Goal: Task Accomplishment & Management: Manage account settings

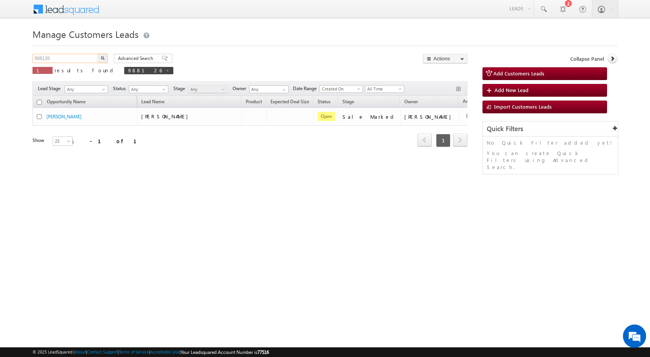
click at [68, 60] on input "988126" at bounding box center [66, 58] width 66 height 9
paste input "9251"
type input "989251"
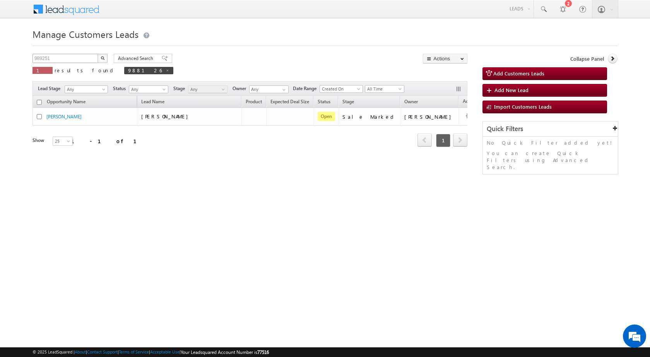
drag, startPoint x: 102, startPoint y: 57, endPoint x: 94, endPoint y: 61, distance: 9.2
click at [101, 57] on img "button" at bounding box center [103, 58] width 4 height 4
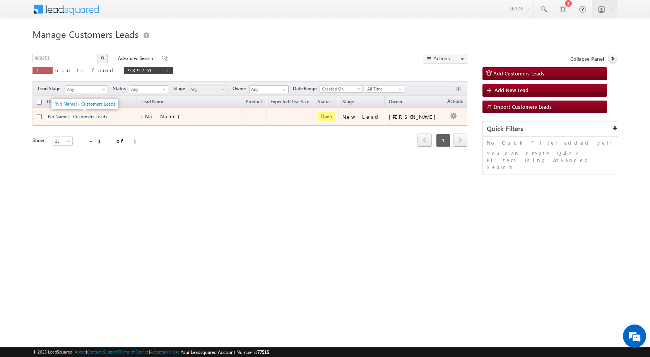
click at [106, 115] on link "[No Name] - Customers Leads" at bounding box center [76, 117] width 61 height 6
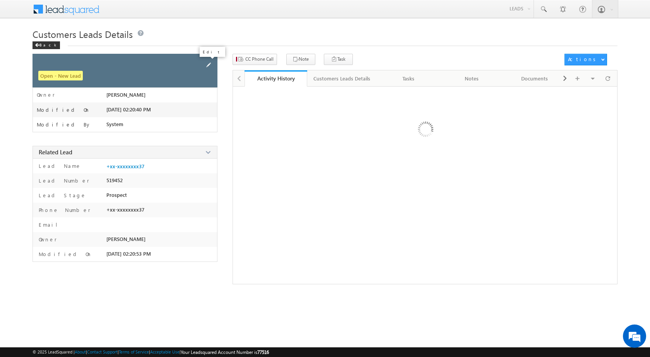
click at [204, 63] on div "Open - New Lead" at bounding box center [125, 71] width 185 height 34
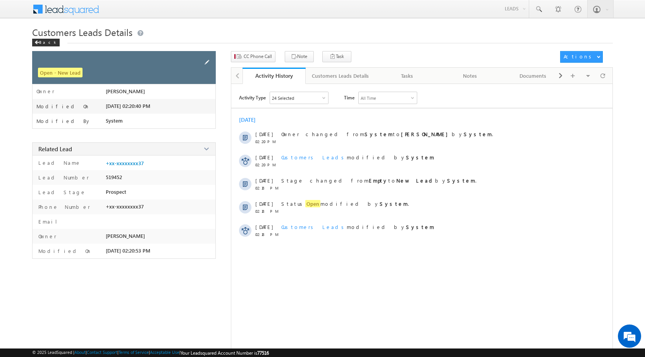
click at [207, 66] on span at bounding box center [206, 62] width 9 height 9
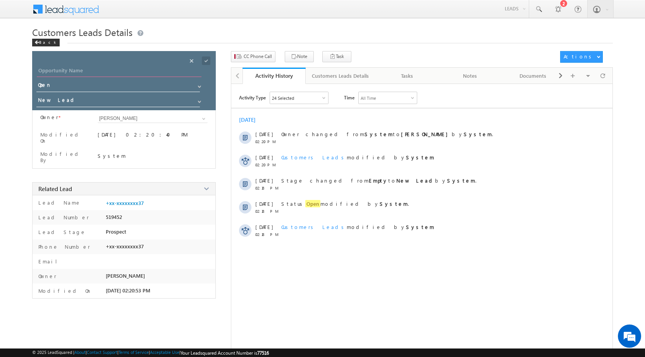
click at [140, 71] on input "Opportunity Name" at bounding box center [119, 71] width 165 height 11
type input "[PERSON_NAME]"
click at [206, 65] on link at bounding box center [206, 62] width 9 height 10
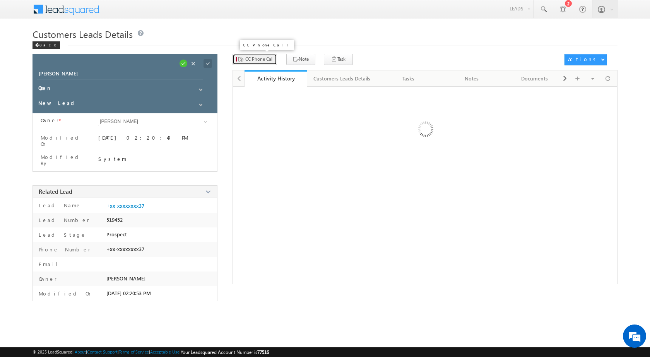
click at [246, 58] on span "CC Phone Call" at bounding box center [259, 59] width 28 height 7
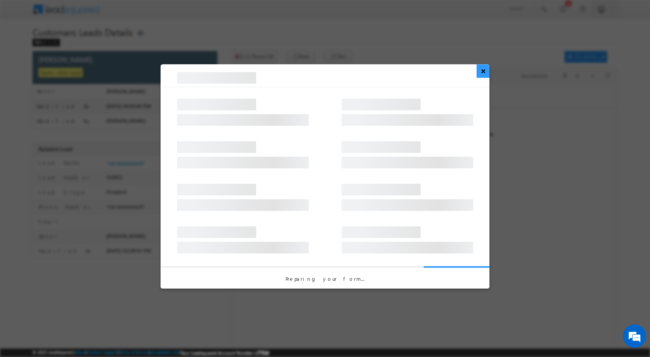
click at [481, 73] on button "×" at bounding box center [483, 71] width 13 height 14
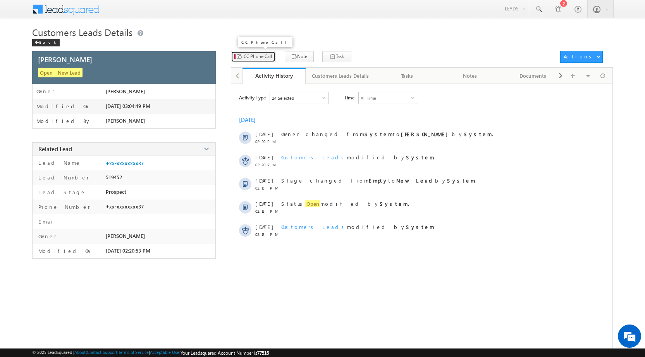
click at [259, 57] on span "CC Phone Call" at bounding box center [257, 56] width 28 height 7
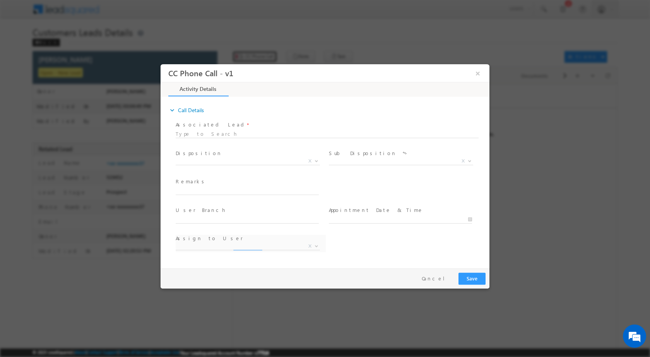
select select "[PERSON_NAME][EMAIL_ADDRESS][PERSON_NAME][DOMAIN_NAME]"
click at [315, 164] on span "Qualified Open Contacted Language Barrier Closed Lead Not Eligible X" at bounding box center [251, 162] width 150 height 9
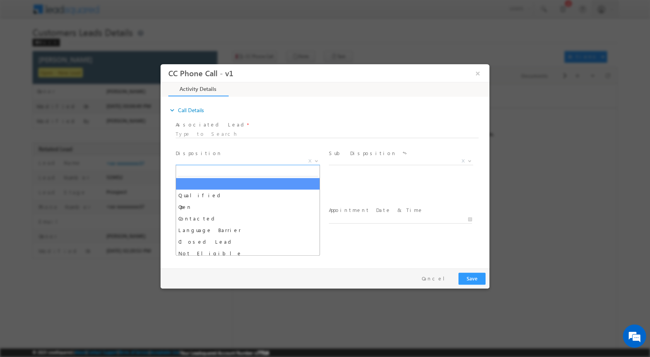
click at [315, 158] on span at bounding box center [316, 161] width 8 height 10
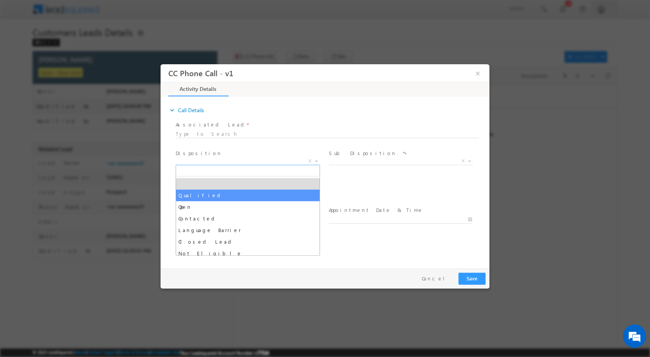
select select "Qualified"
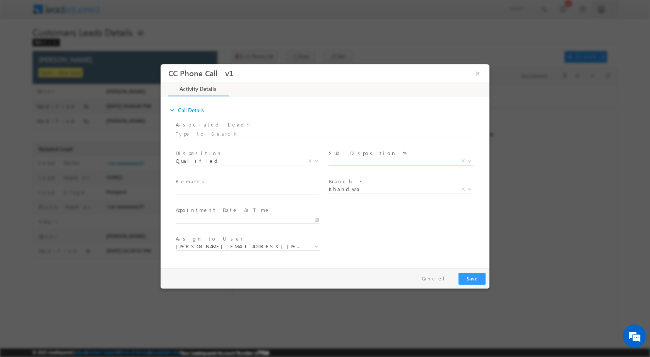
click at [465, 161] on span "X" at bounding box center [463, 160] width 3 height 7
click at [471, 160] on b at bounding box center [470, 160] width 5 height 3
click at [474, 164] on div "Sale Marked X" at bounding box center [404, 162] width 150 height 9
click at [471, 164] on span "Sale Marked X" at bounding box center [404, 162] width 150 height 9
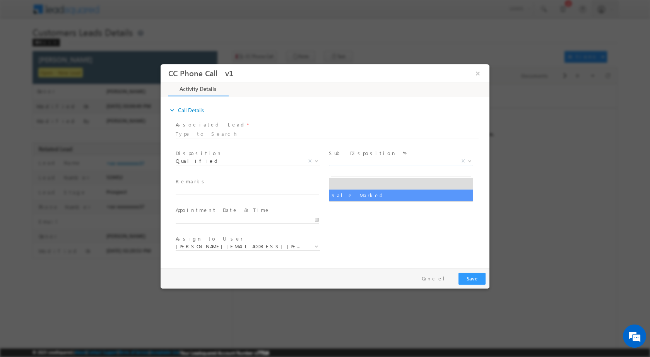
select select "Sale Marked"
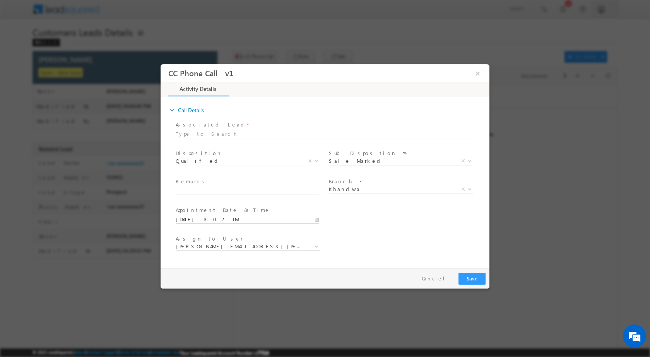
click at [315, 223] on input "[DATE] 3:02 PM" at bounding box center [247, 220] width 143 height 8
type input "[DATE] 3:02 PM"
type input "12"
type input "[DATE] 12:02 PM"
click at [228, 210] on input "02" at bounding box center [225, 209] width 32 height 5
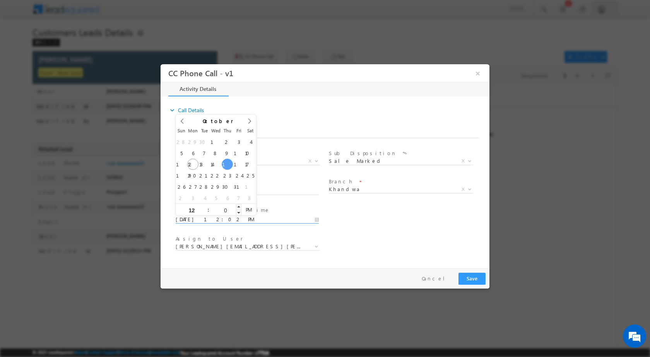
type input "00"
type input "[DATE] 12:00 PM"
click at [381, 211] on div "User Branch * Appointment Date & Time * [DATE] 12:00 PM" at bounding box center [331, 218] width 315 height 29
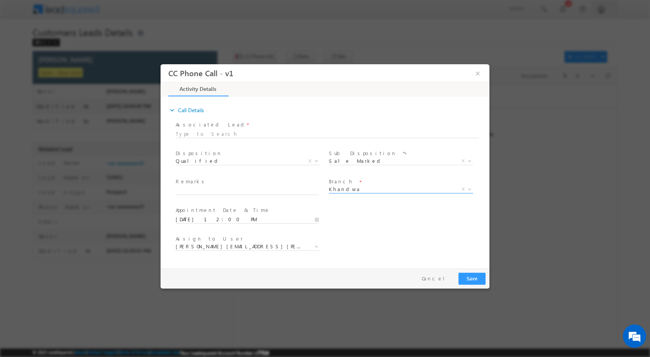
click at [471, 192] on span at bounding box center [469, 189] width 8 height 10
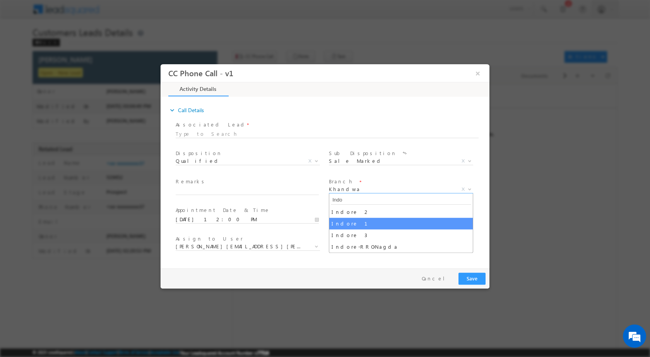
type input "Indo"
select select "Indore 1"
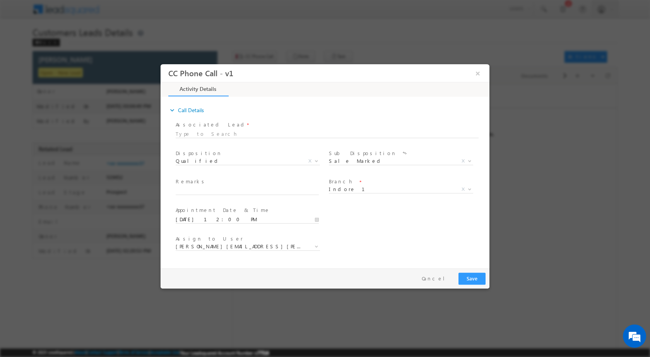
click at [377, 240] on div "Assign to User * [PERSON_NAME][EMAIL_ADDRESS][PERSON_NAME][DOMAIN_NAME] [PERSON…" at bounding box center [331, 247] width 315 height 29
select select "[PERSON_NAME][EMAIL_ADDRESS][PERSON_NAME][DOMAIN_NAME]"
click at [180, 184] on label "Remarks" at bounding box center [191, 181] width 31 height 7
click at [182, 186] on div "Remarks *" at bounding box center [251, 187] width 150 height 18
click at [190, 188] on input "text" at bounding box center [247, 191] width 143 height 8
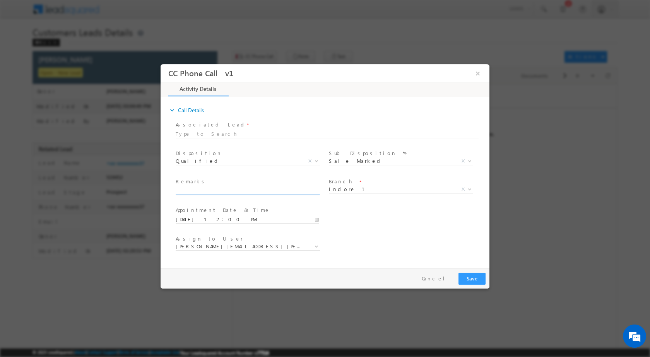
paste input "13/10-Customer name is [PERSON_NAME] Customer age is [DEMOGRAPHIC_DATA] yrs loa…"
type input "13/10-Customer name is [PERSON_NAME] Customer age is [DEMOGRAPHIC_DATA] yrs loa…"
click at [312, 249] on span at bounding box center [316, 246] width 8 height 10
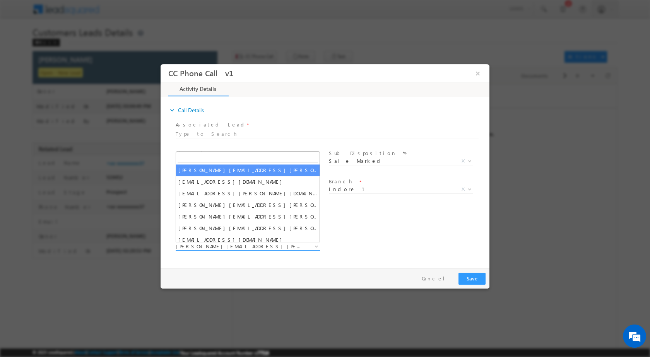
type input "[EMAIL_ADDRESS][DOMAIN_NAME]"
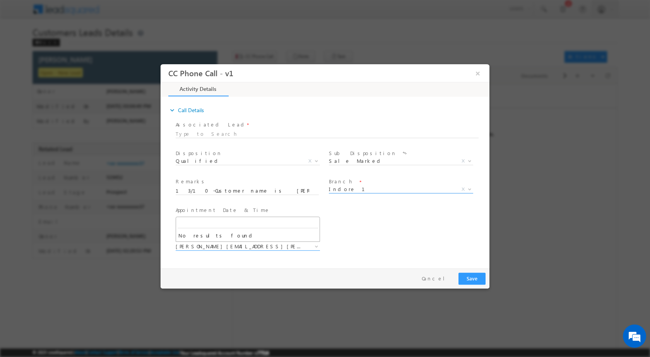
click at [470, 187] on b at bounding box center [470, 188] width 5 height 3
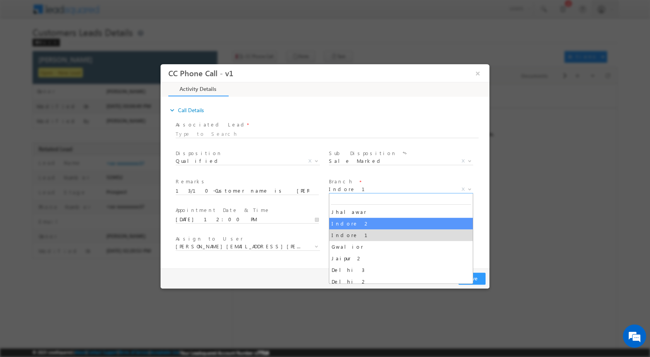
select select "Indore 2"
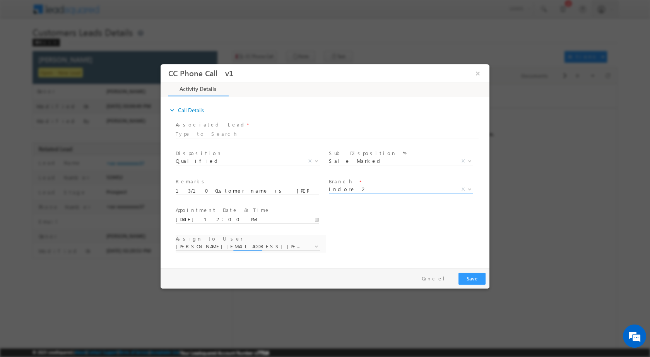
select select "[EMAIL_ADDRESS][PERSON_NAME][DOMAIN_NAME]"
click at [314, 246] on span at bounding box center [316, 246] width 8 height 10
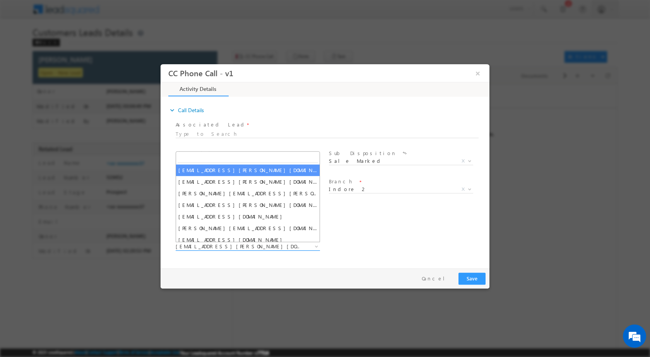
type input "[EMAIL_ADDRESS][DOMAIN_NAME]"
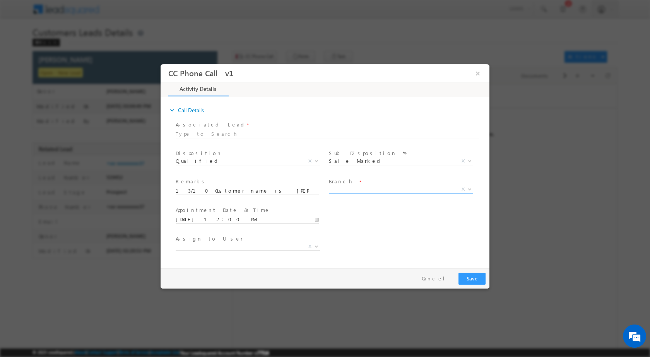
select select
click at [465, 189] on span "X" at bounding box center [463, 188] width 3 height 7
click at [471, 189] on b at bounding box center [470, 188] width 5 height 3
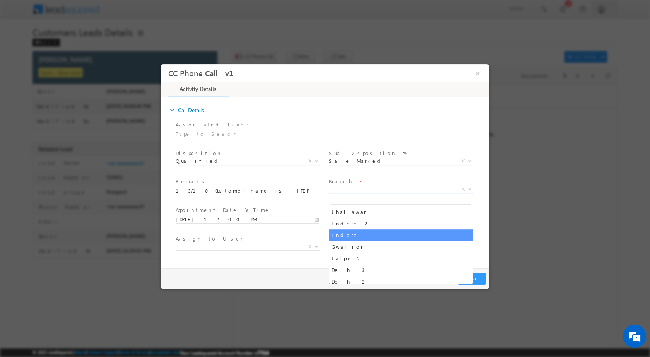
click at [281, 235] on span "Assign to User *" at bounding box center [247, 239] width 143 height 9
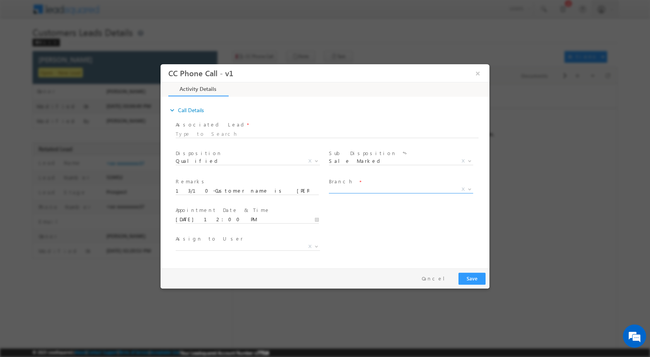
click at [466, 186] on span at bounding box center [469, 189] width 8 height 10
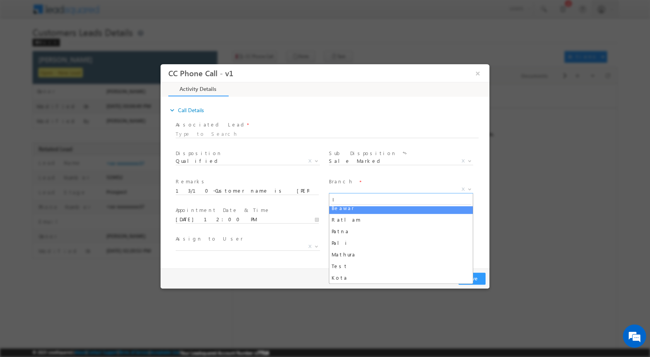
scroll to position [0, 0]
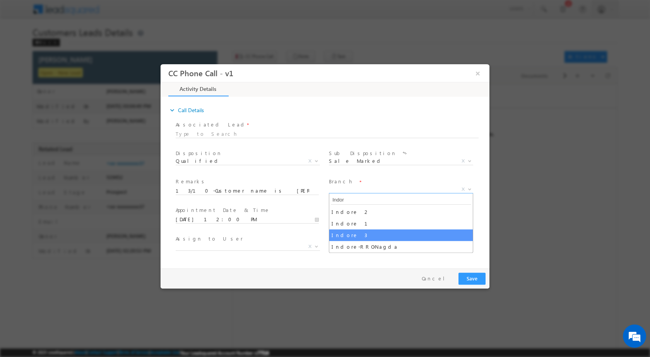
type input "Indor"
select select "Indore 3"
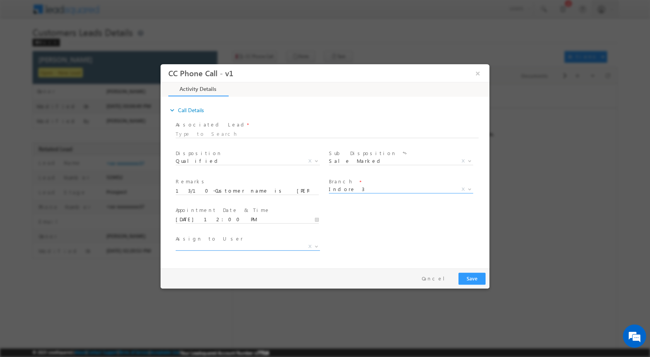
click at [310, 244] on div "Assign to User * NA X" at bounding box center [250, 247] width 153 height 29
select select "[EMAIL_ADDRESS][DOMAIN_NAME]"
click at [368, 259] on div "Assign to User * [EMAIL_ADDRESS][DOMAIN_NAME] [PERSON_NAME][DOMAIN_NAME][EMAIL_…" at bounding box center [331, 247] width 315 height 29
click at [468, 186] on span at bounding box center [469, 189] width 8 height 10
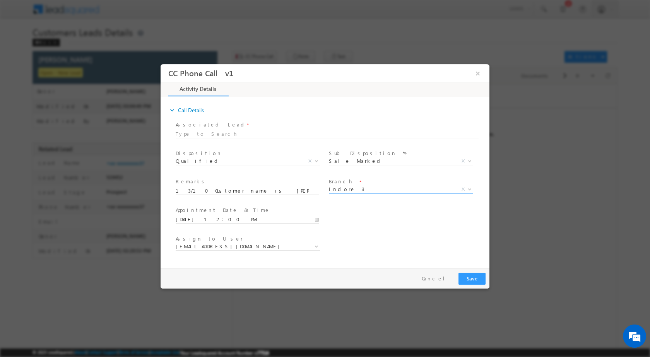
click at [392, 187] on span "Indore 3" at bounding box center [392, 188] width 126 height 7
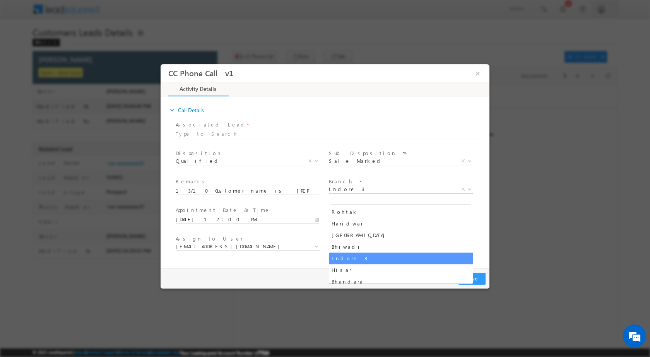
click at [392, 187] on span "Indore 3" at bounding box center [392, 188] width 126 height 7
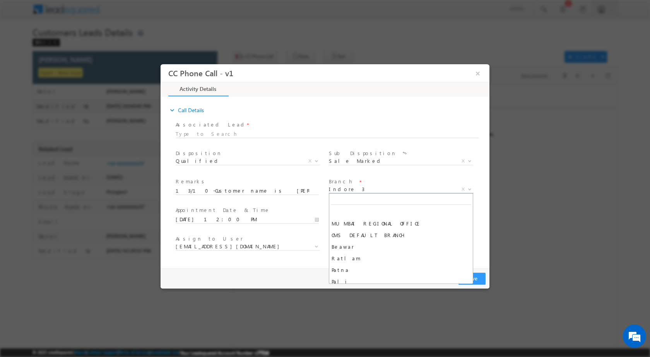
click at [392, 187] on span "Indore 3" at bounding box center [392, 188] width 126 height 7
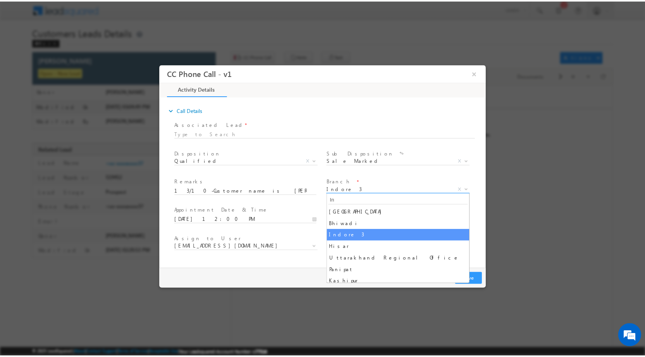
scroll to position [4, 0]
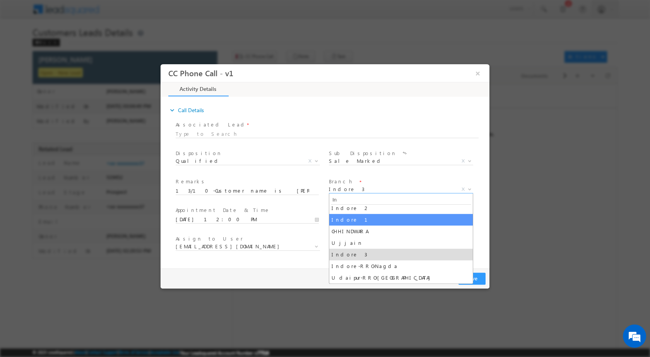
type input "In"
select select "Indore 1"
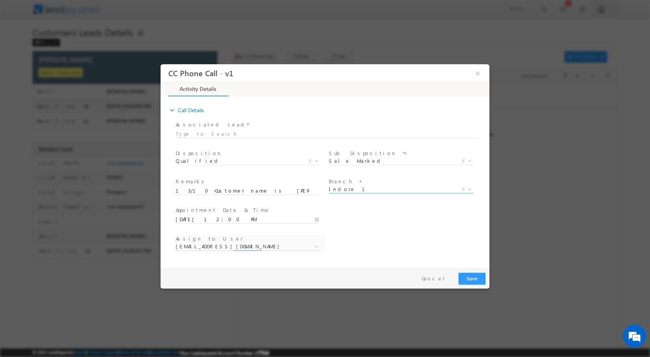
select select "[PERSON_NAME][EMAIL_ADDRESS][PERSON_NAME][DOMAIN_NAME]"
click at [478, 273] on button "Save" at bounding box center [472, 279] width 27 height 12
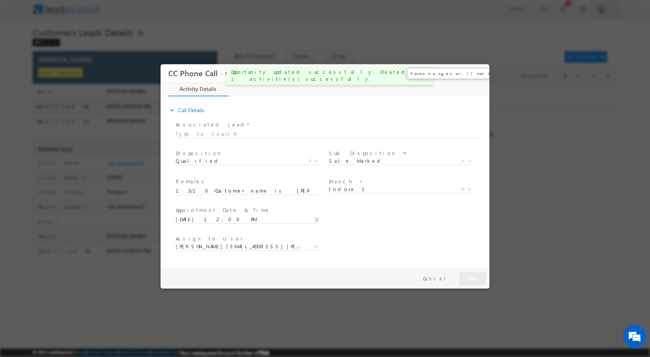
click at [481, 75] on button "×" at bounding box center [477, 73] width 13 height 14
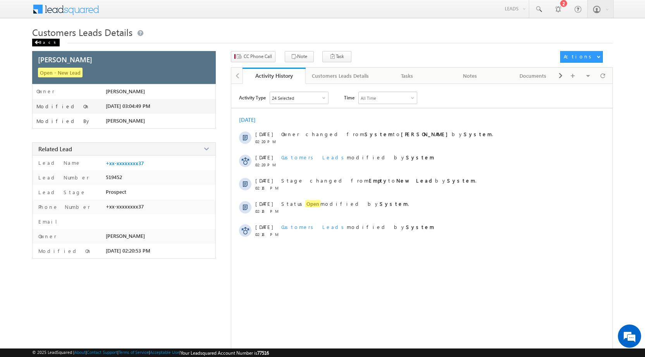
click at [35, 40] on div "Back" at bounding box center [45, 43] width 27 height 8
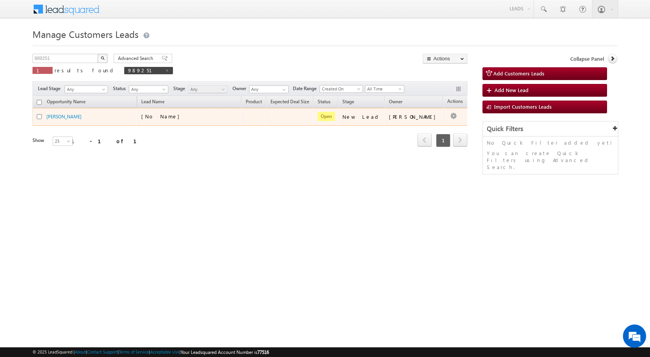
click at [448, 117] on td "Edit Change Owner Change Stage Add Activity Add Task Delete" at bounding box center [459, 117] width 32 height 18
click at [423, 120] on ul "Edit Change Owner Change Stage Add Activity Add Task Delete" at bounding box center [437, 150] width 39 height 60
click at [423, 122] on link "Edit" at bounding box center [438, 126] width 39 height 9
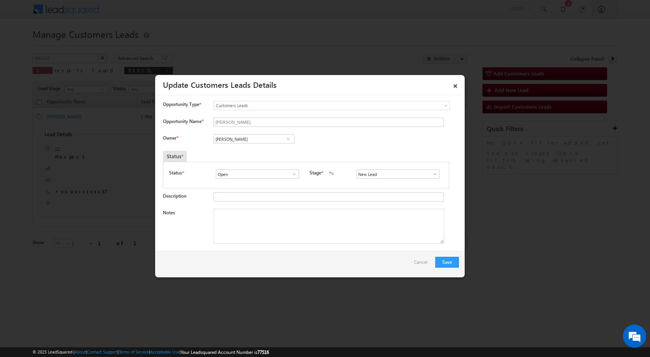
click at [288, 141] on span at bounding box center [289, 139] width 8 height 6
paste input "[EMAIL_ADDRESS][DOMAIN_NAME]"
click at [268, 154] on span "[EMAIL_ADDRESS][DOMAIN_NAME]" at bounding box center [252, 154] width 70 height 6
type input "Banveer Singh"
click at [258, 230] on textarea "Notes" at bounding box center [329, 226] width 231 height 35
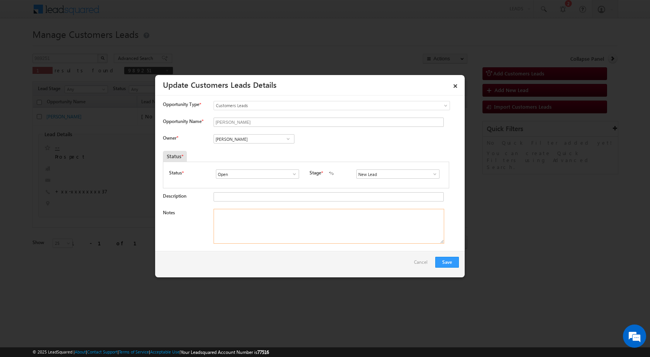
paste textarea "13/10-Customer name is MAHADEV SHARMA Customer age is 27 yrs loan type is Home …"
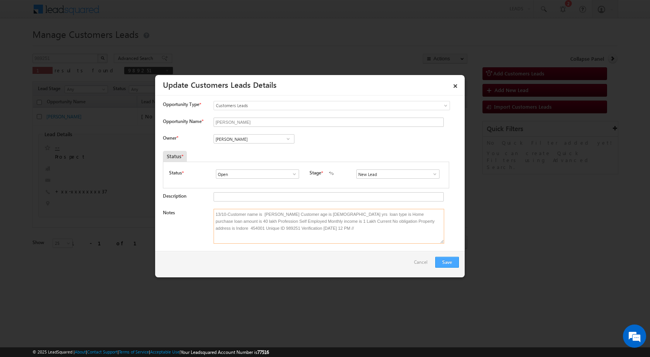
type textarea "13/10-Customer name is MAHADEV SHARMA Customer age is 27 yrs loan type is Home …"
click at [446, 262] on button "Save" at bounding box center [447, 262] width 24 height 11
